Goal: Task Accomplishment & Management: Use online tool/utility

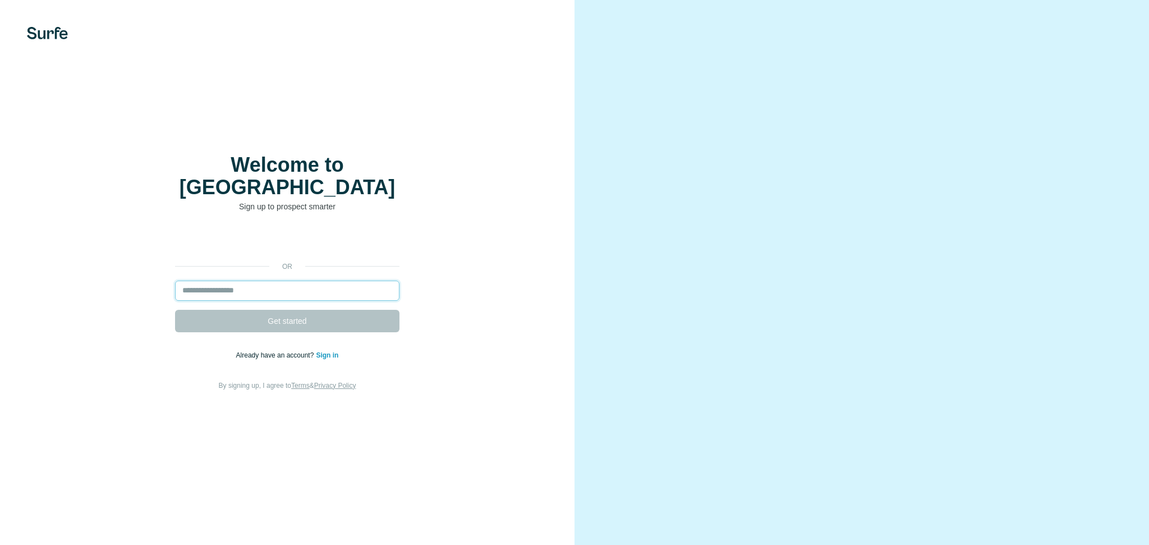
click at [243, 281] on input "email" at bounding box center [287, 291] width 224 height 20
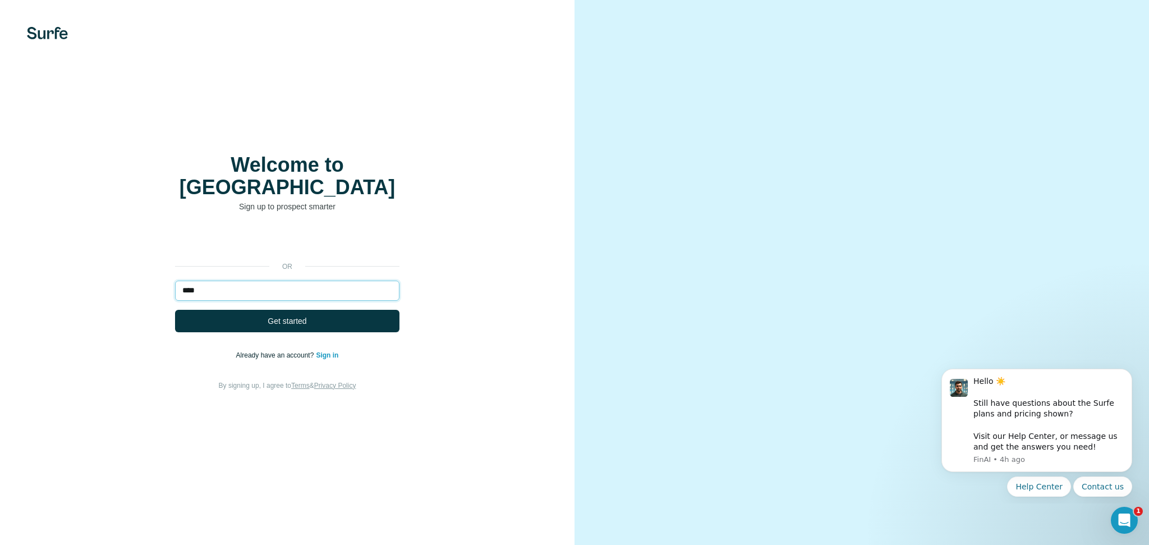
type input "****"
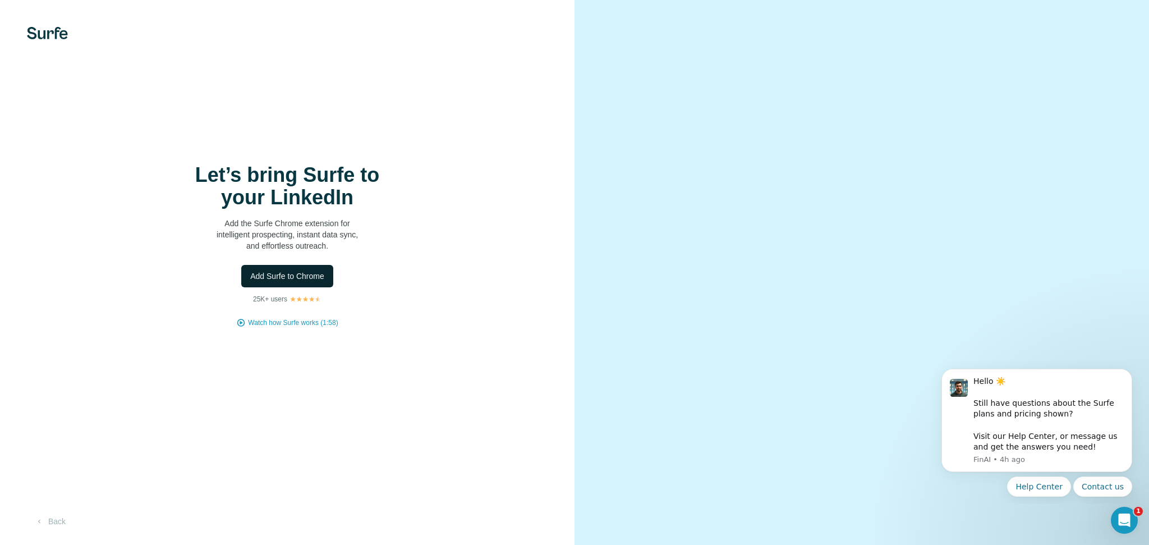
click at [281, 271] on span "Add Surfe to Chrome" at bounding box center [287, 275] width 74 height 11
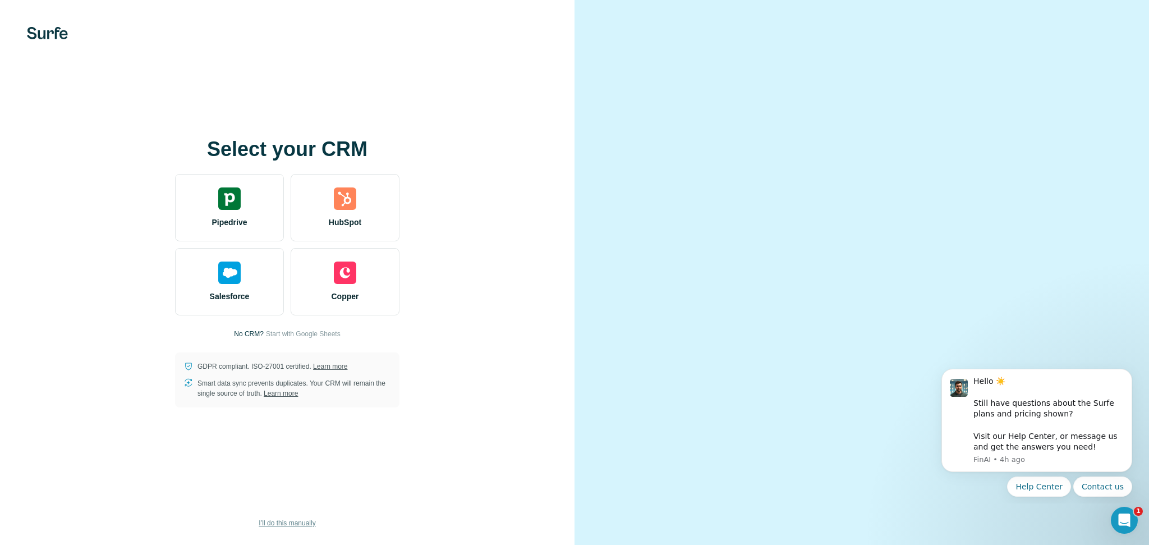
click at [304, 526] on span "I’ll do this manually" at bounding box center [287, 523] width 57 height 10
